Goal: Obtain resource: Download file/media

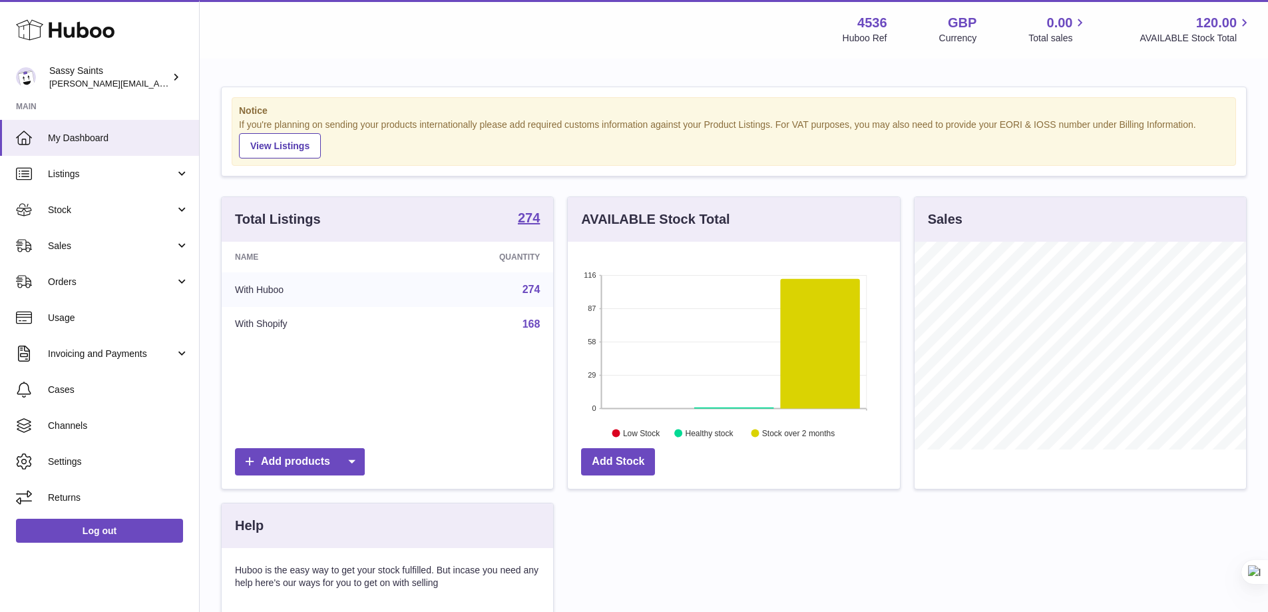
scroll to position [665426, 665303]
click at [123, 202] on link "Stock" at bounding box center [99, 210] width 199 height 36
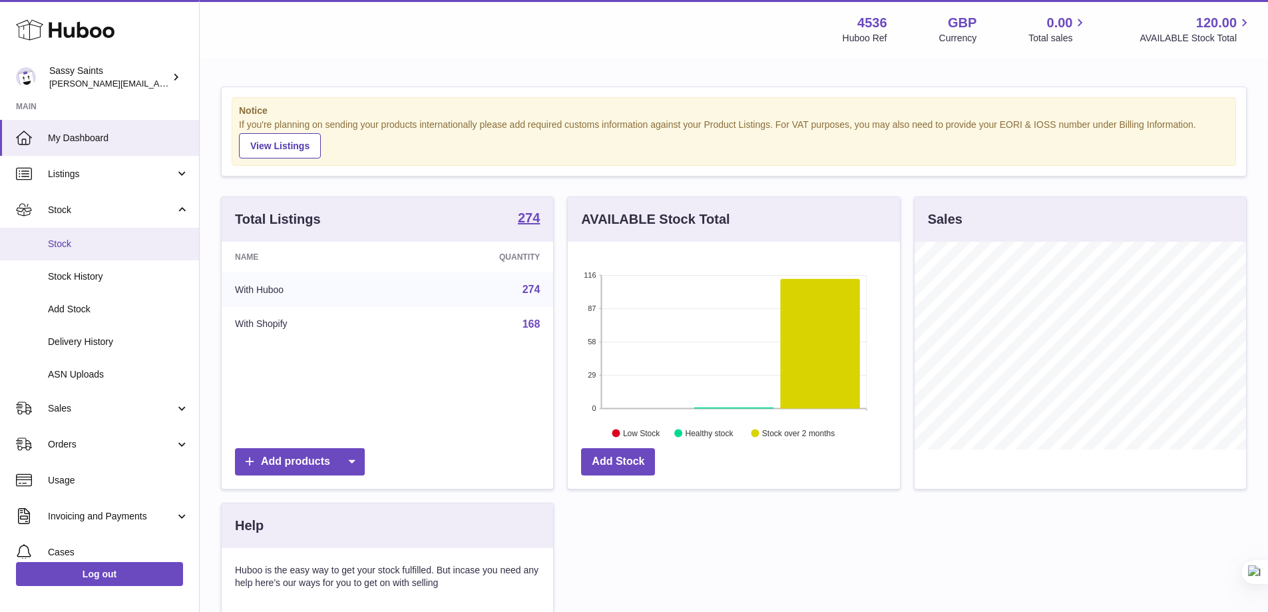
click at [119, 228] on link "Stock" at bounding box center [99, 244] width 199 height 33
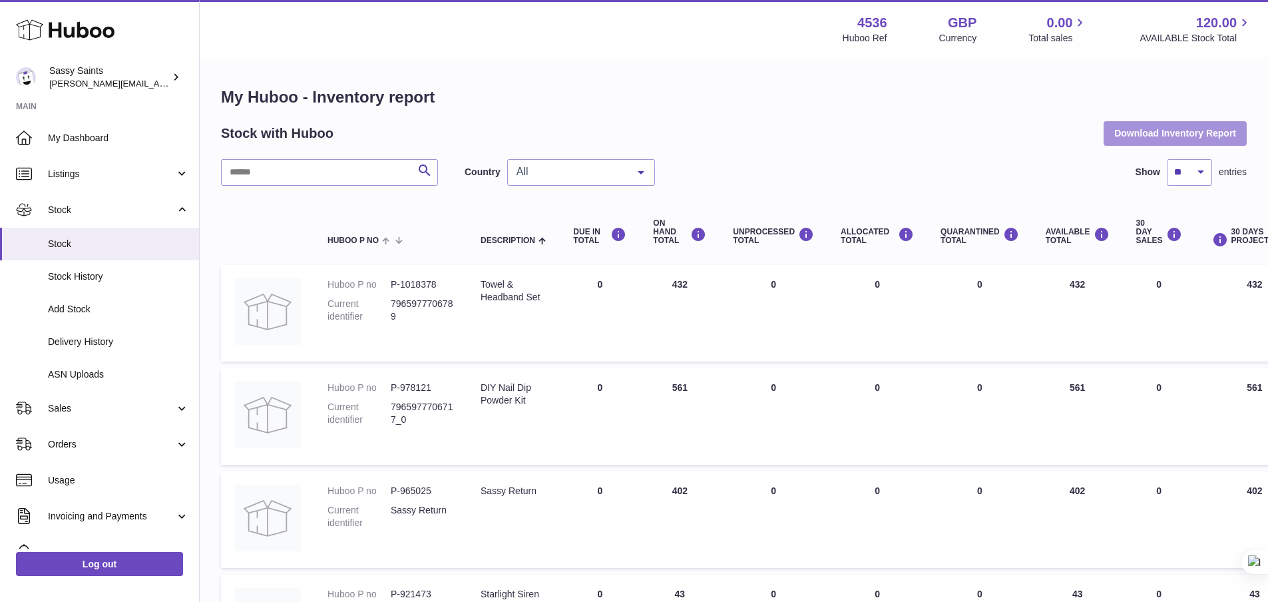
click at [1130, 138] on button "Download Inventory Report" at bounding box center [1175, 133] width 143 height 24
